Goal: Find specific page/section: Find specific page/section

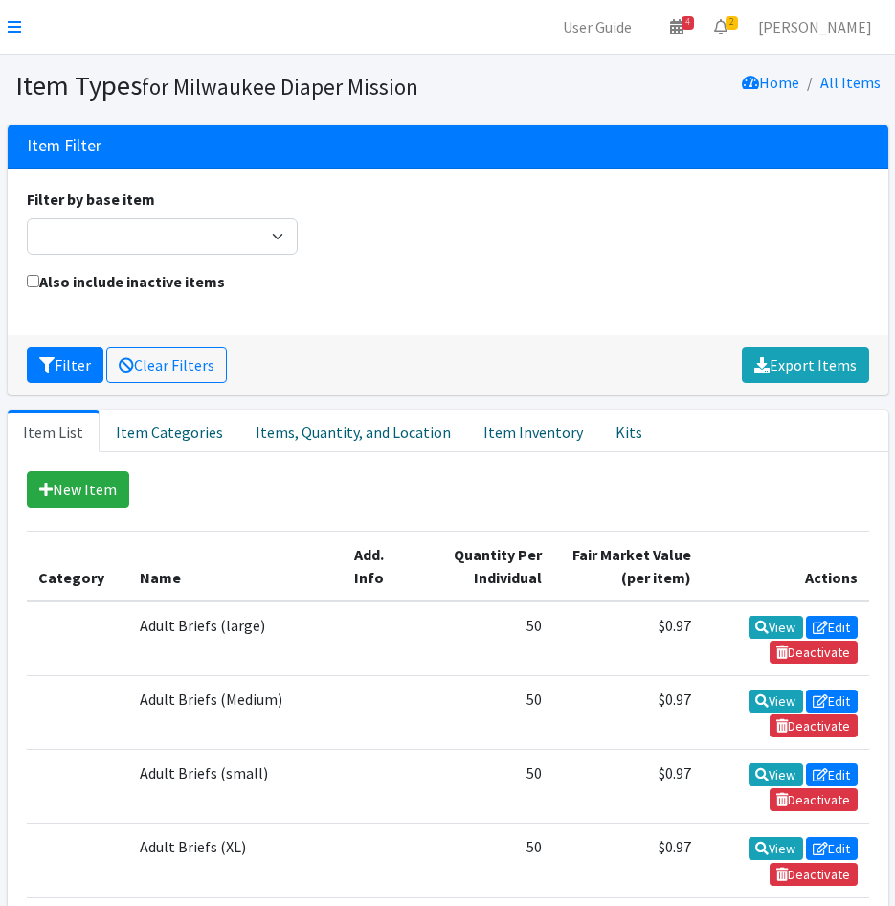
click at [13, 26] on icon at bounding box center [14, 26] width 13 height 15
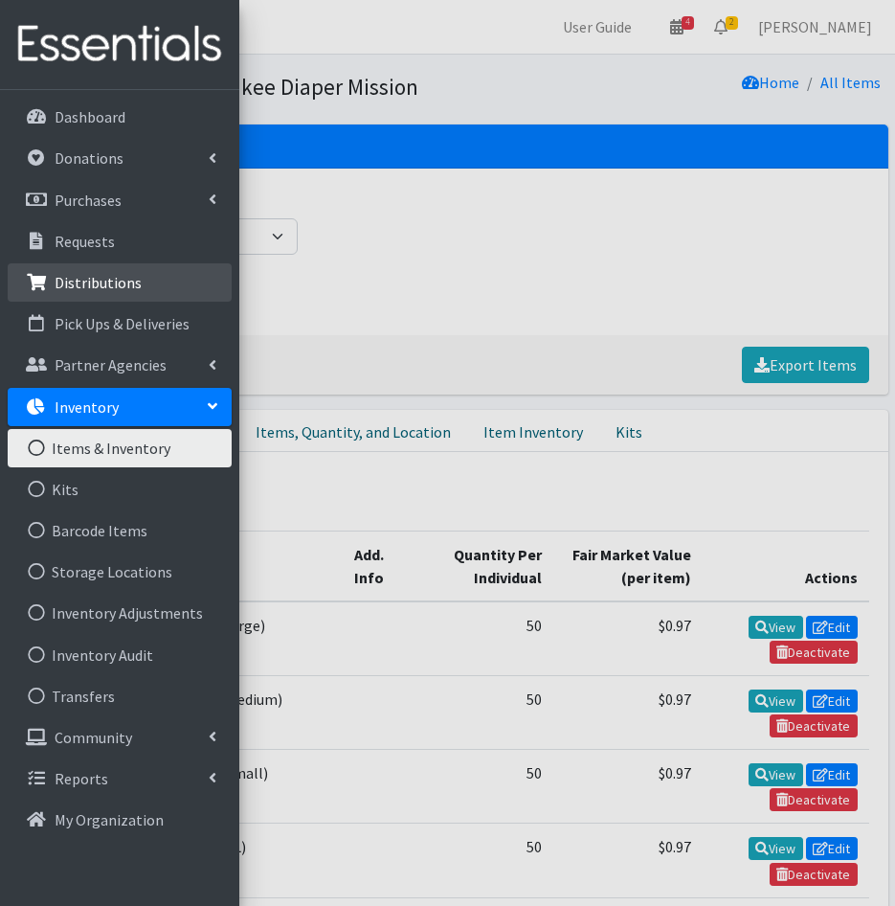
click at [132, 290] on p "Distributions" at bounding box center [98, 282] width 87 height 19
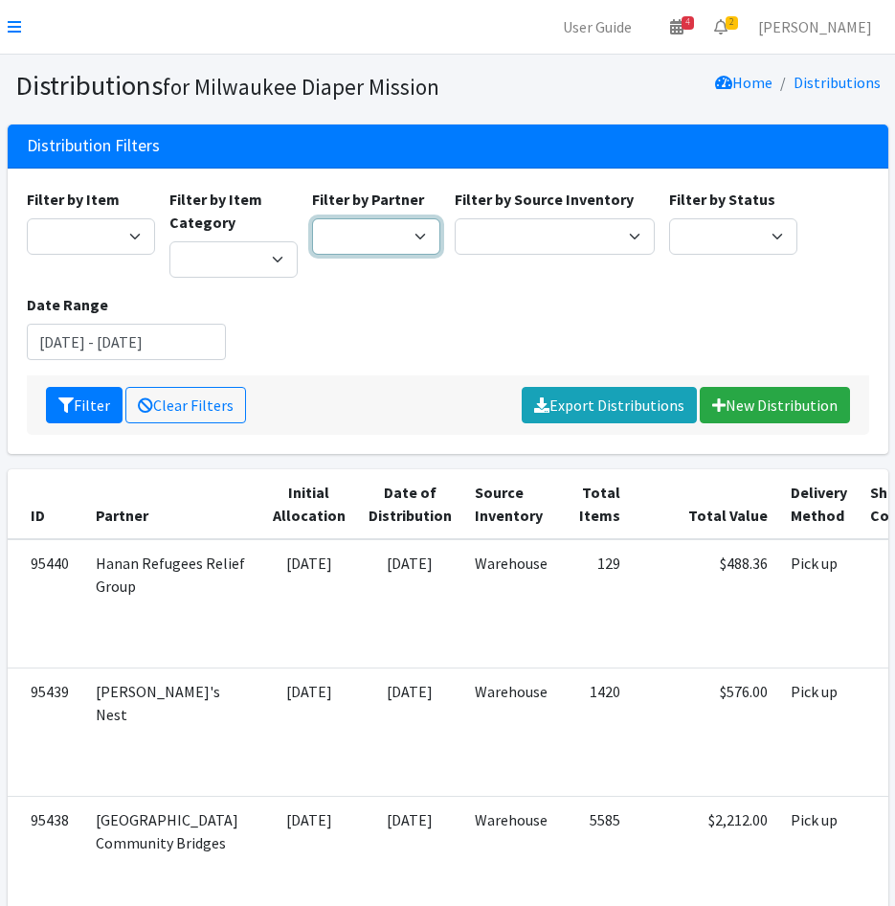
click at [388, 246] on select "[GEOGRAPHIC_DATA] BOMB Doulas Camp Reunite Cathedral Center, Inc [DEMOGRAPHIC_D…" at bounding box center [376, 236] width 128 height 36
select select "4342"
click at [312, 218] on select "[GEOGRAPHIC_DATA] BOMB Doulas Camp Reunite Cathedral Center, Inc [DEMOGRAPHIC_D…" at bounding box center [376, 236] width 128 height 36
